Goal: Information Seeking & Learning: Find specific page/section

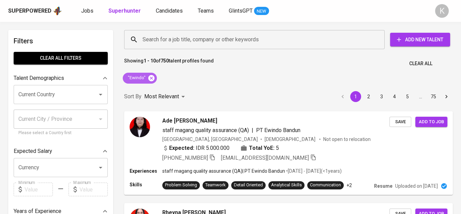
click at [153, 75] on icon at bounding box center [150, 77] width 7 height 7
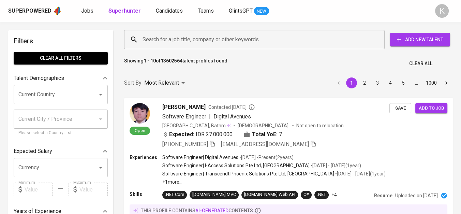
click at [163, 39] on input "Search for a job title, company or other keywords" at bounding box center [256, 39] width 230 height 13
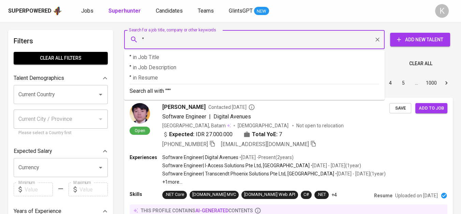
paste input "Kayan Hydropower Nusantara"
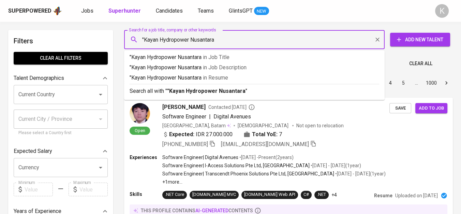
type input ""Kayan Hydropower Nusantara""
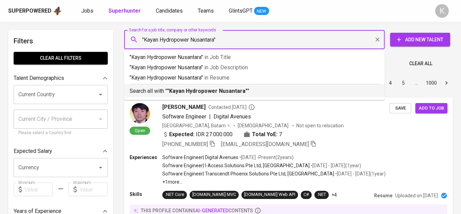
click at [189, 91] on b ""Kayan Hydropower Nusantara"" at bounding box center [207, 91] width 80 height 6
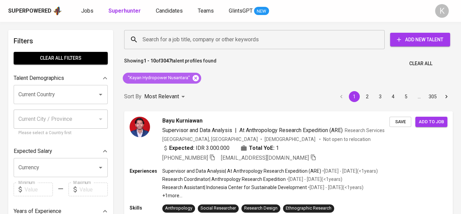
click at [195, 74] on icon at bounding box center [195, 77] width 7 height 7
click at [192, 86] on div "Sort By Most Relevant MOST_RELEVANT 1 2 3 4 5 … 305" at bounding box center [288, 96] width 337 height 21
